Goal: Browse casually: Explore the website without a specific task or goal

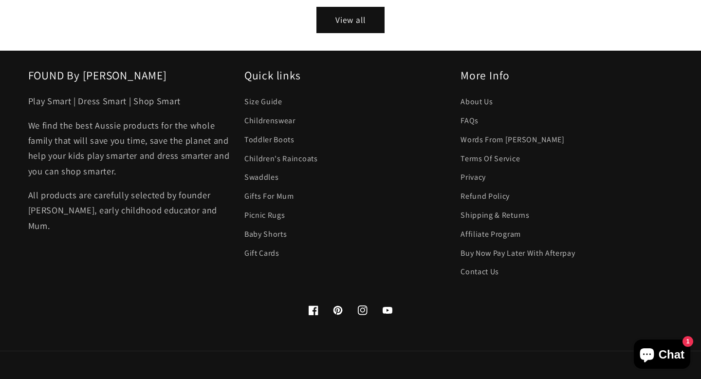
scroll to position [1819, 0]
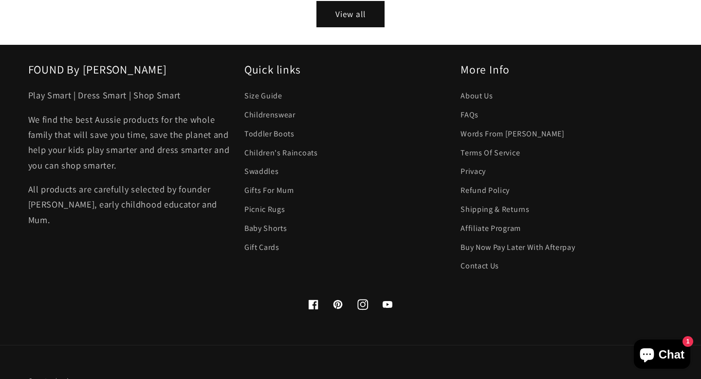
click at [361, 301] on icon at bounding box center [363, 304] width 6 height 6
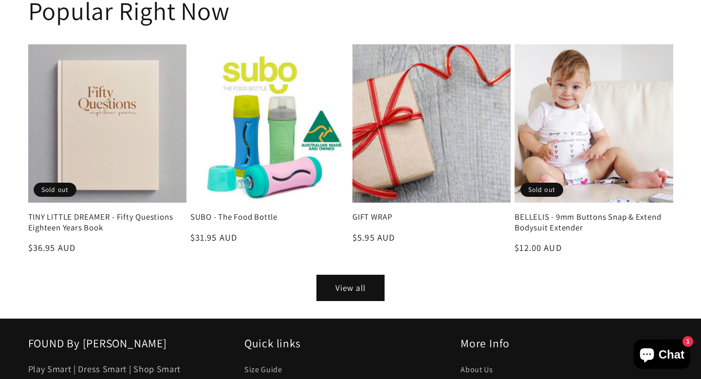
scroll to position [1567, 0]
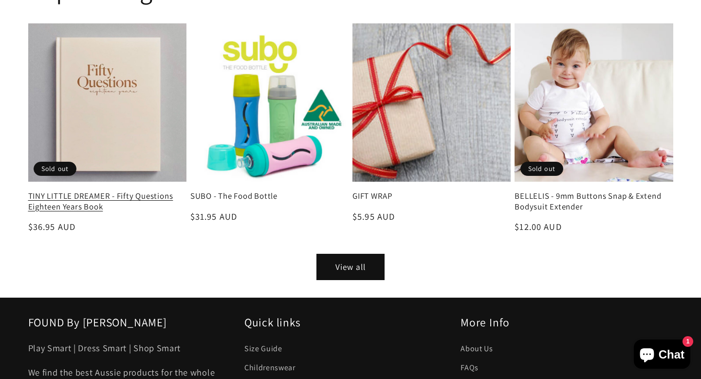
click at [108, 191] on link "TINY LITTLE DREAMER - Fifty Questions Eighteen Years Book" at bounding box center [107, 201] width 158 height 21
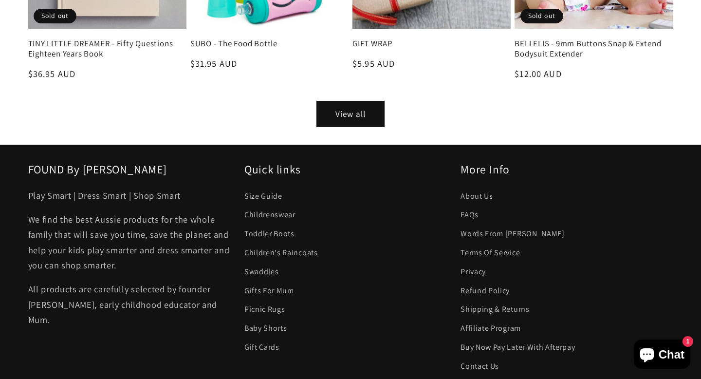
scroll to position [2076, 0]
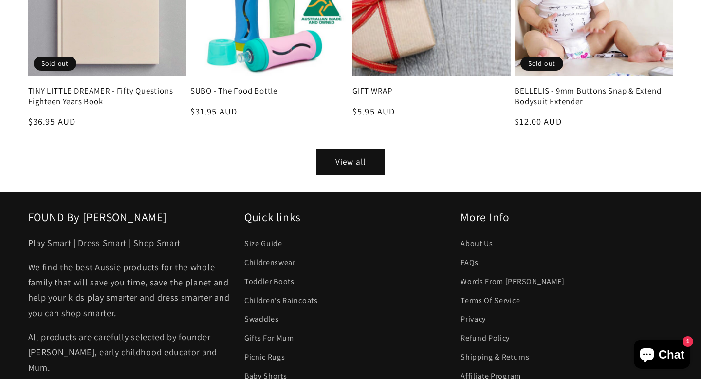
scroll to position [1712, 0]
